Goal: Find specific page/section: Locate a particular part of the current website

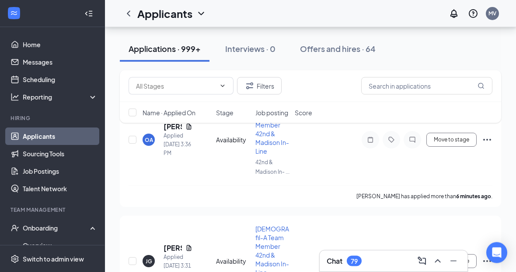
scroll to position [106, 0]
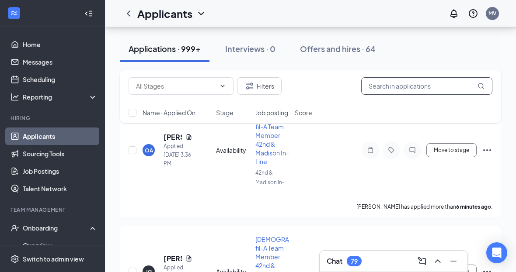
click at [383, 86] on input "text" at bounding box center [426, 85] width 131 height 17
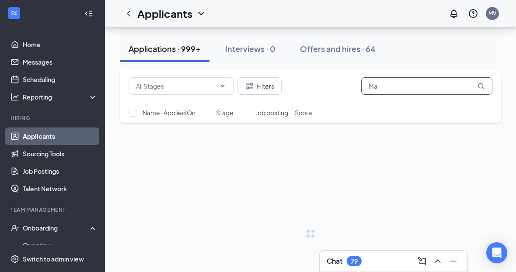
scroll to position [28, 0]
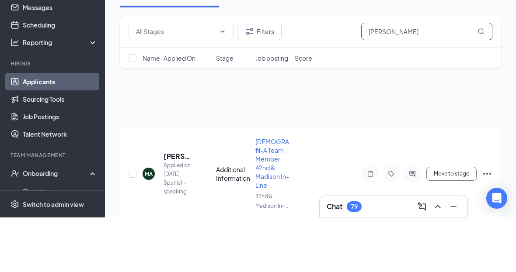
type input "[PERSON_NAME]"
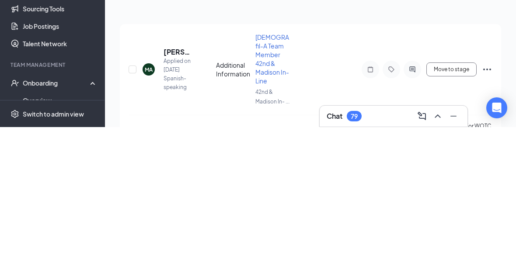
scroll to position [42, 0]
click at [133, 210] on input "checkbox" at bounding box center [133, 214] width 8 height 8
checkbox input "true"
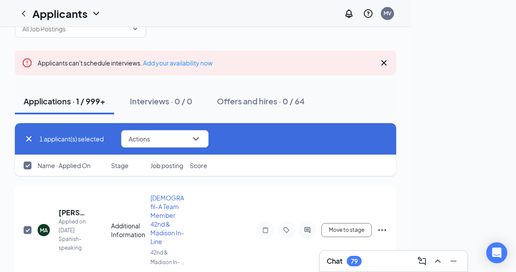
scroll to position [0, 0]
